Goal: Task Accomplishment & Management: Complete application form

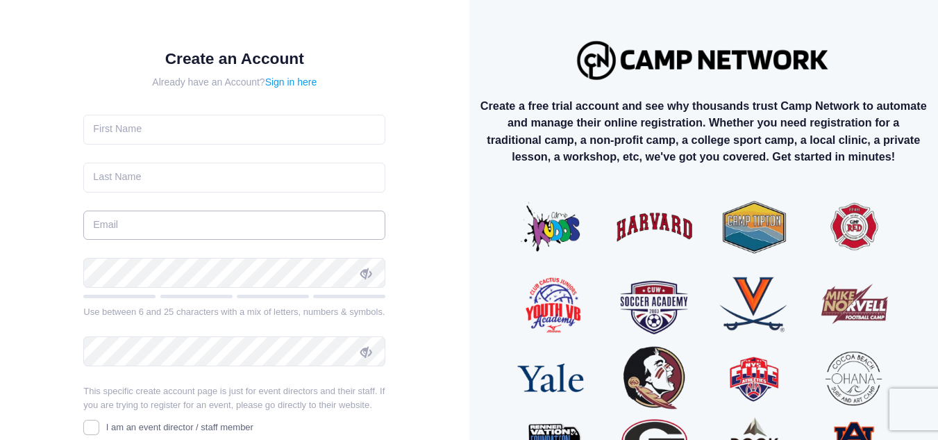
type input "[EMAIL_ADDRESS][DOMAIN_NAME]"
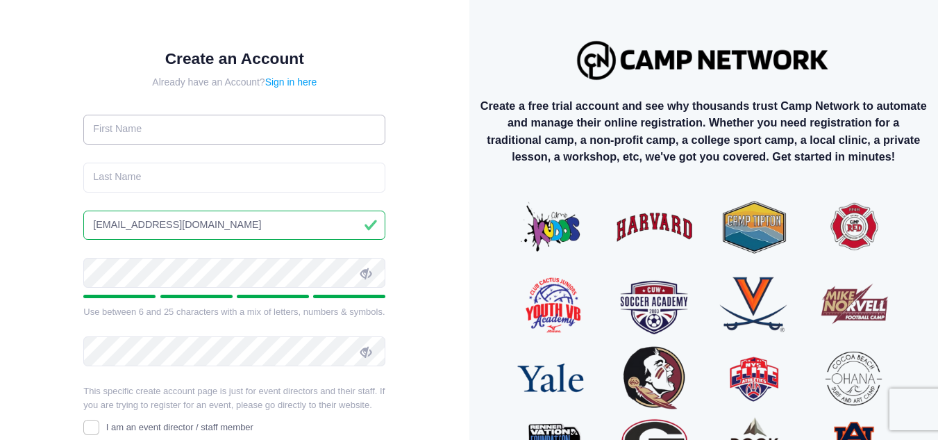
click at [208, 134] on input "text" at bounding box center [234, 130] width 302 height 30
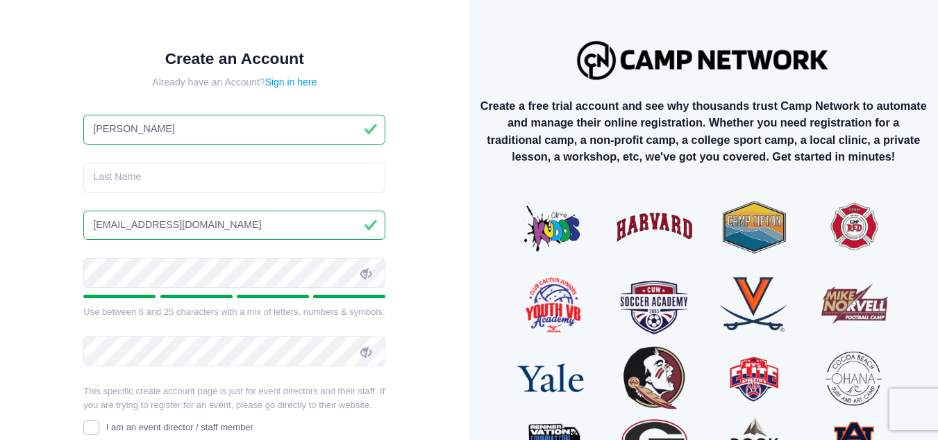
type input "[PERSON_NAME]"
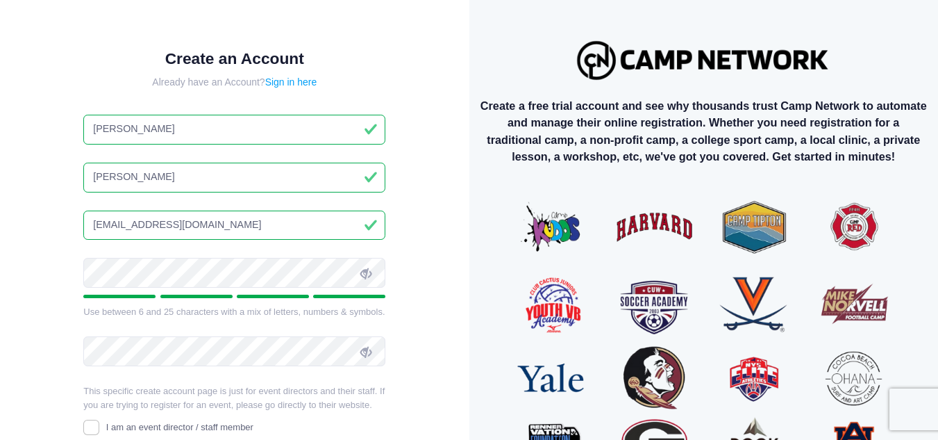
type input "[PERSON_NAME]"
click at [433, 216] on div "Create an Account Already have an Account? Sign in here [PERSON_NAME][GEOGRAPHI…" at bounding box center [235, 295] width 424 height 544
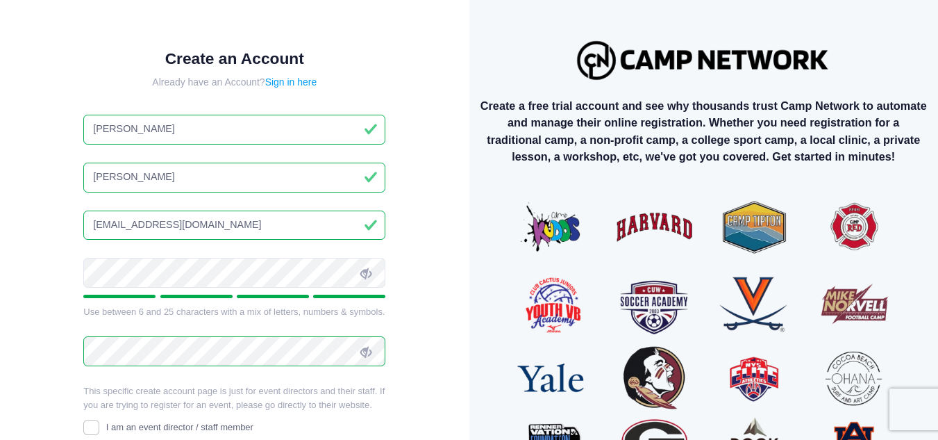
click at [362, 357] on icon at bounding box center [365, 352] width 11 height 11
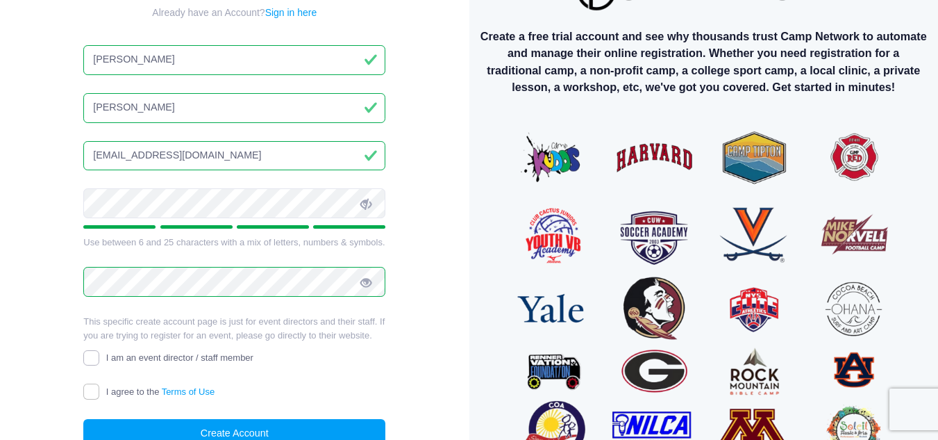
click at [89, 355] on input "I am an event director / staff member" at bounding box center [91, 358] width 16 height 16
checkbox input "true"
click at [95, 392] on input "I agree to the Terms of Use" at bounding box center [91, 391] width 16 height 16
checkbox input "true"
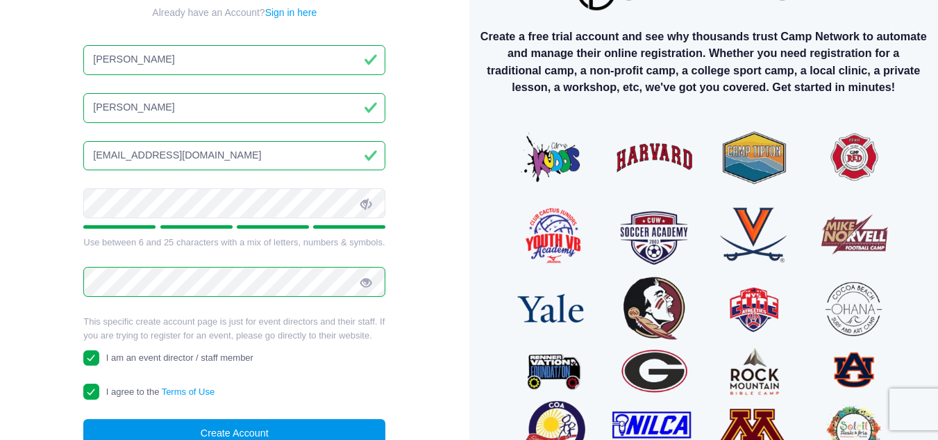
click at [195, 431] on button "Create Account" at bounding box center [234, 434] width 302 height 30
